Goal: Find specific page/section: Find specific page/section

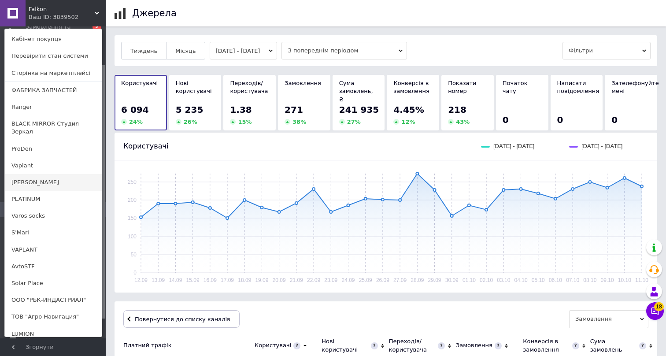
scroll to position [15, 0]
click at [63, 200] on link "PLATINUM" at bounding box center [53, 198] width 97 height 17
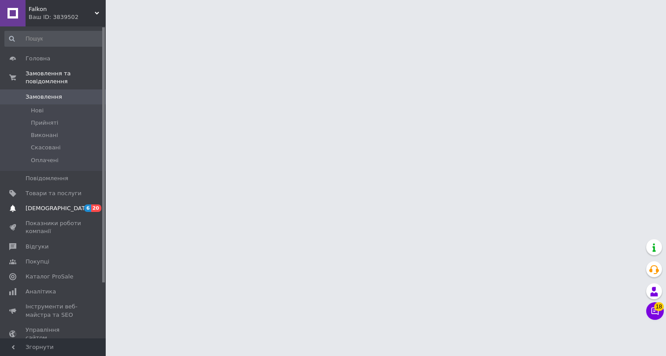
click at [67, 204] on link "[DEMOGRAPHIC_DATA] 6 20" at bounding box center [54, 208] width 108 height 15
